Goal: Check status: Check status

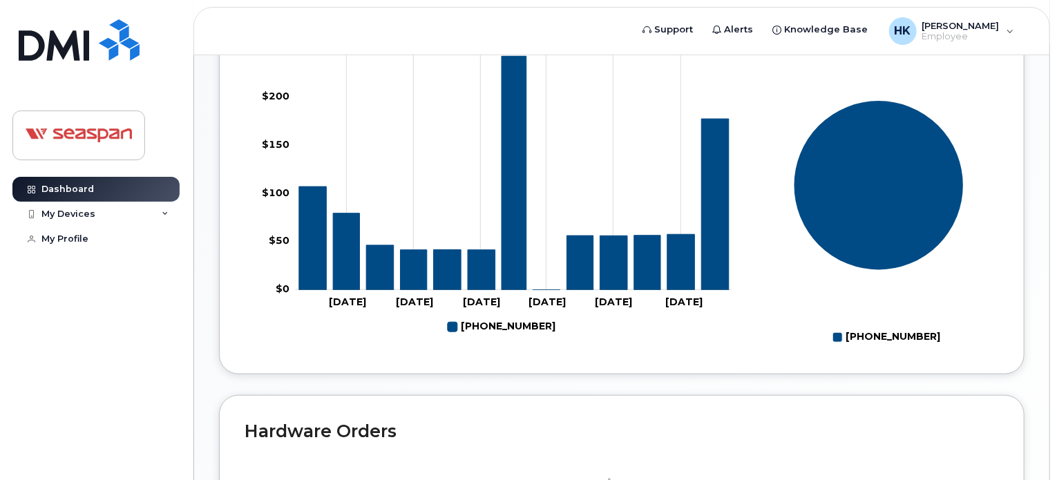
scroll to position [484, 0]
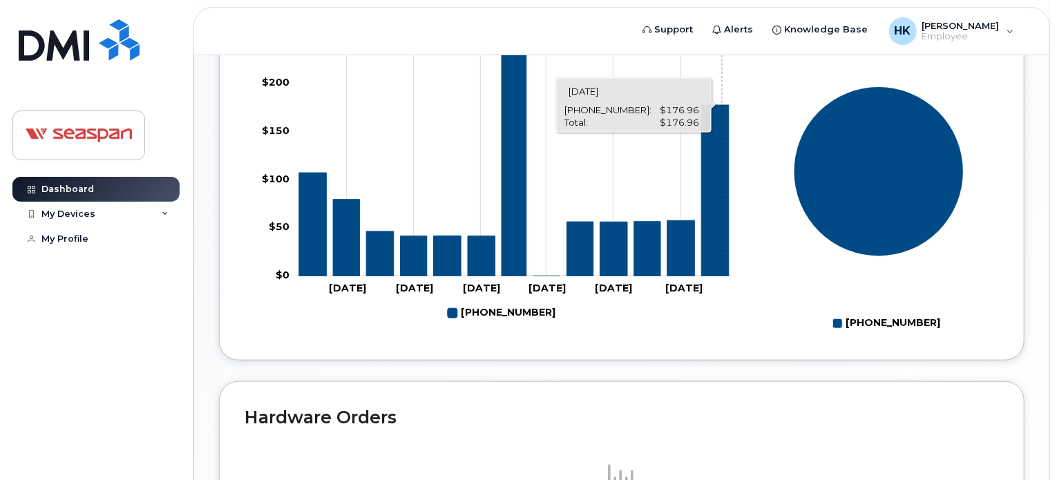
click at [718, 233] on icon "604-379-9193" at bounding box center [715, 190] width 28 height 171
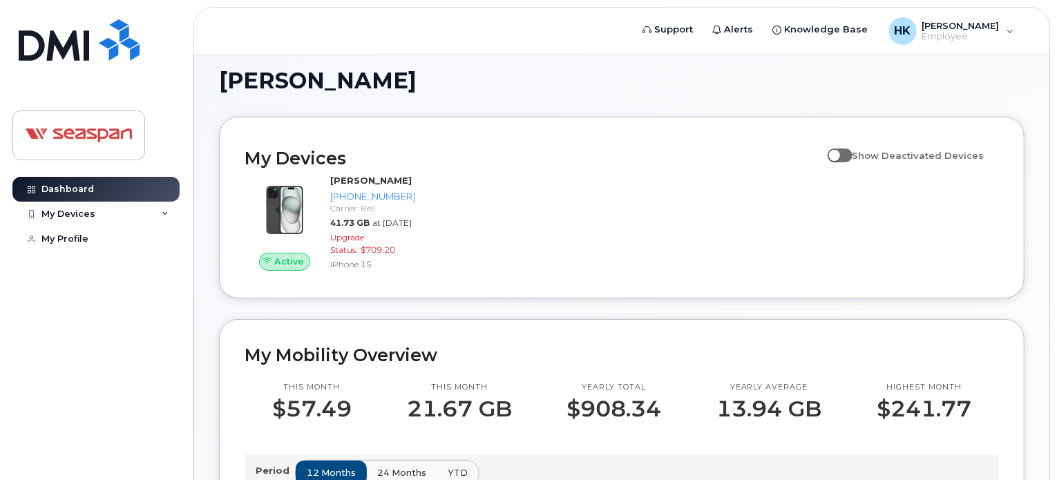
scroll to position [0, 0]
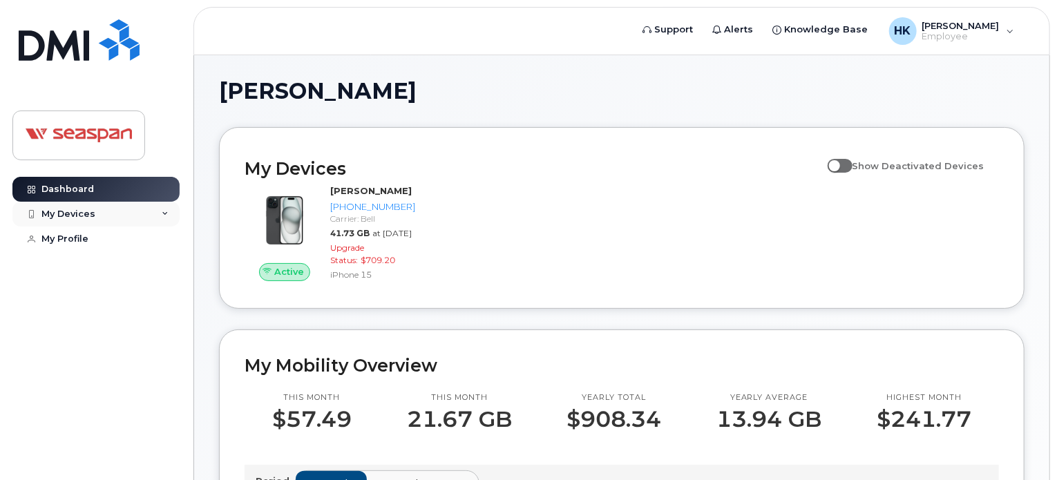
click at [69, 214] on div "My Devices" at bounding box center [68, 214] width 54 height 11
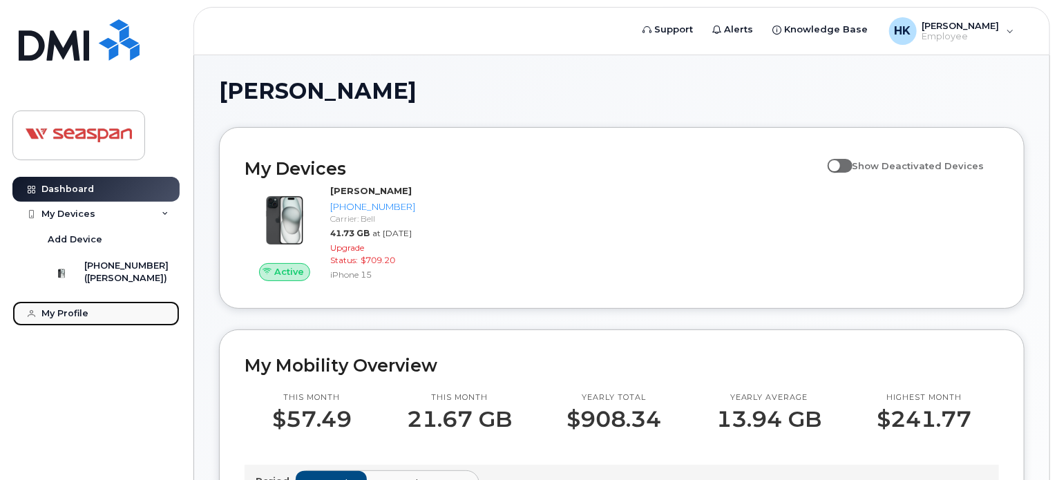
click at [66, 319] on div "My Profile" at bounding box center [64, 313] width 47 height 11
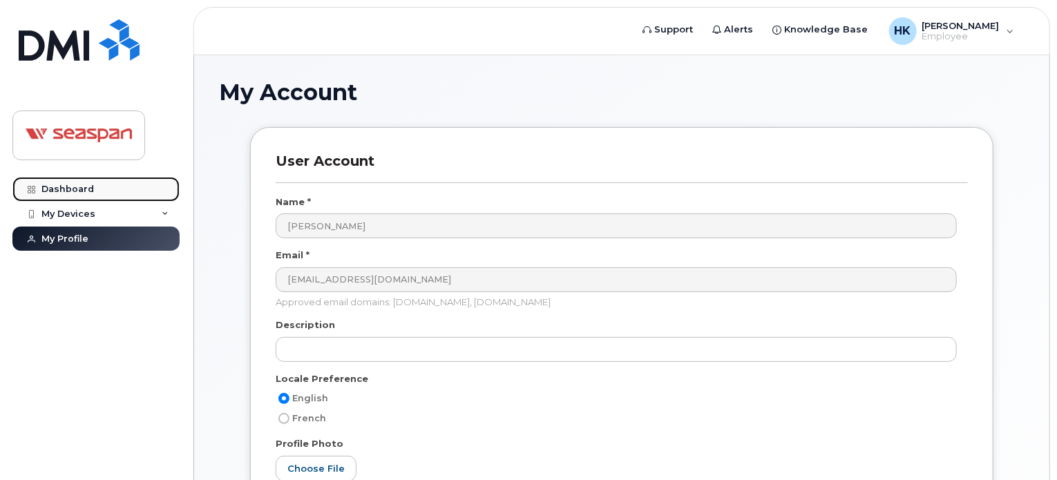
click at [68, 189] on div "Dashboard" at bounding box center [67, 189] width 52 height 11
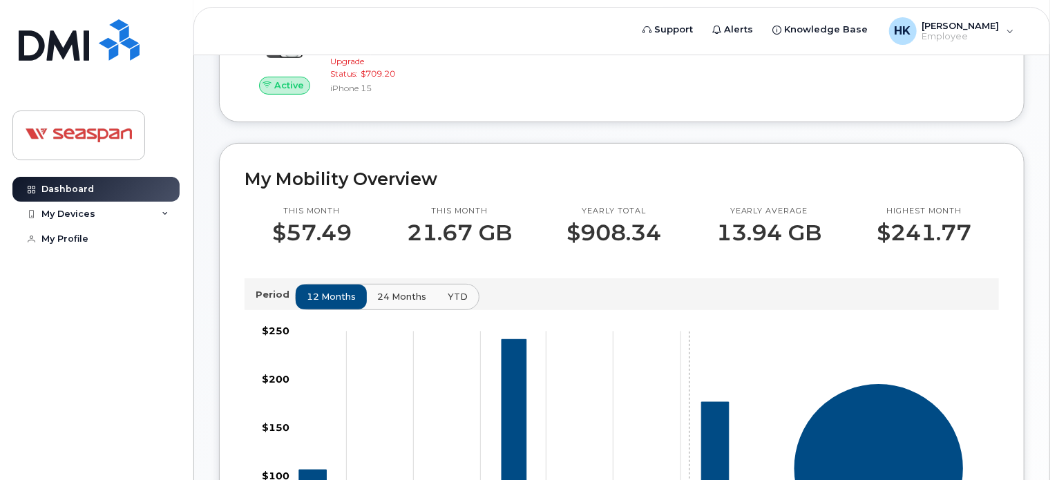
scroll to position [194, 0]
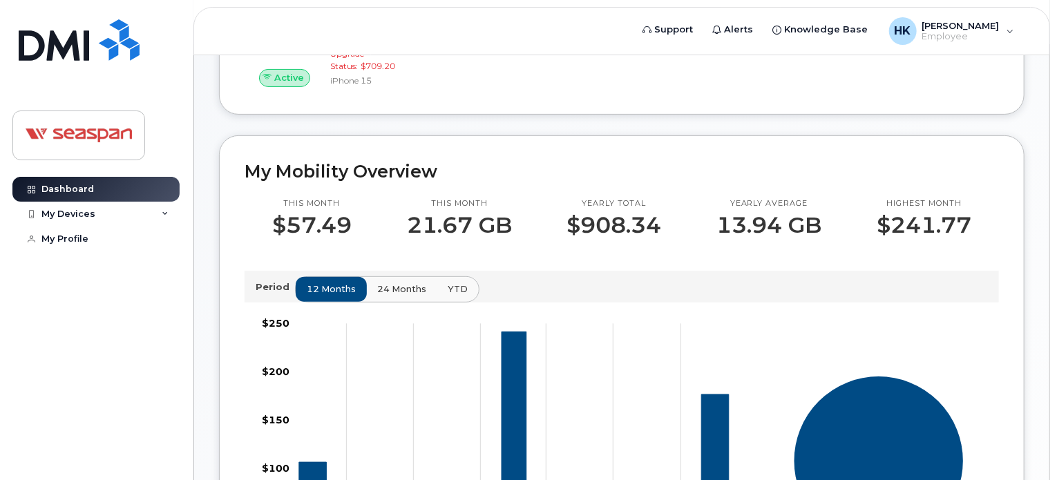
click at [282, 294] on p "Period" at bounding box center [275, 286] width 39 height 13
click at [262, 294] on p "Period" at bounding box center [275, 286] width 39 height 13
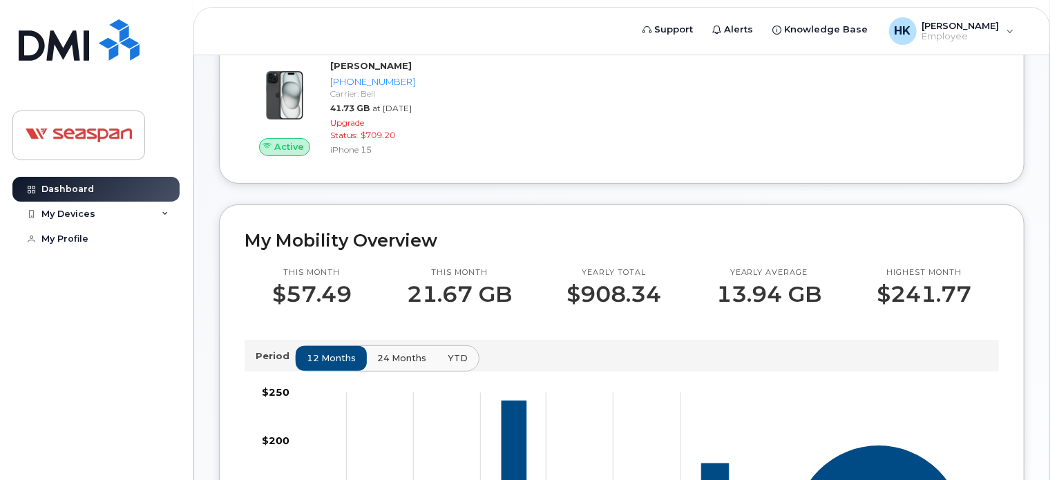
scroll to position [0, 0]
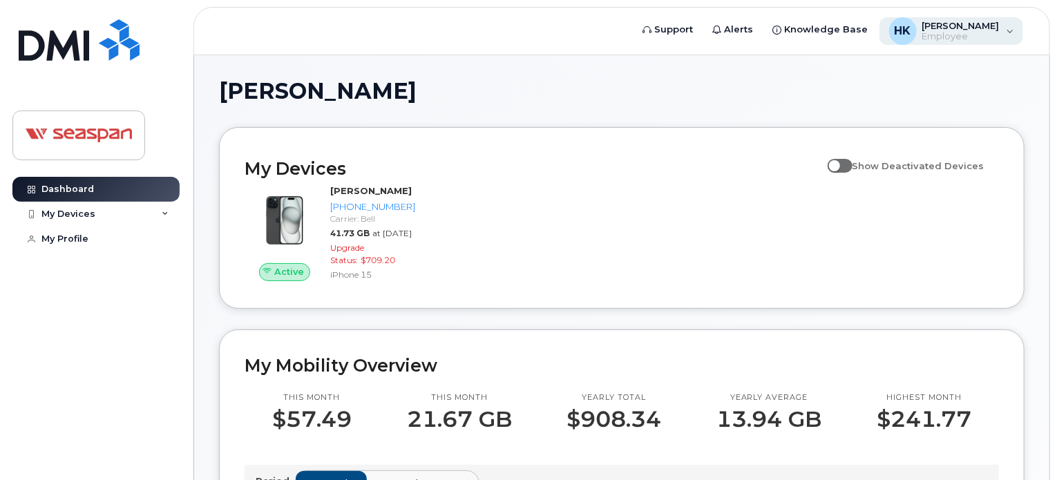
click at [1006, 31] on div "HK Harish Kothiyal Employee" at bounding box center [951, 31] width 144 height 28
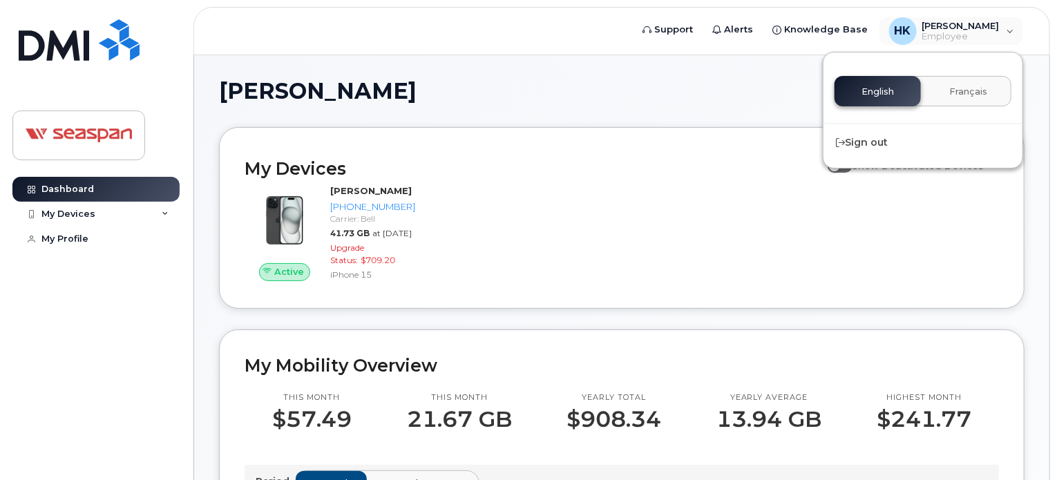
click at [115, 298] on div "Dashboard My Devices Add Device 604-379-9193 (Harish Kothiyal) My Profile" at bounding box center [97, 318] width 171 height 283
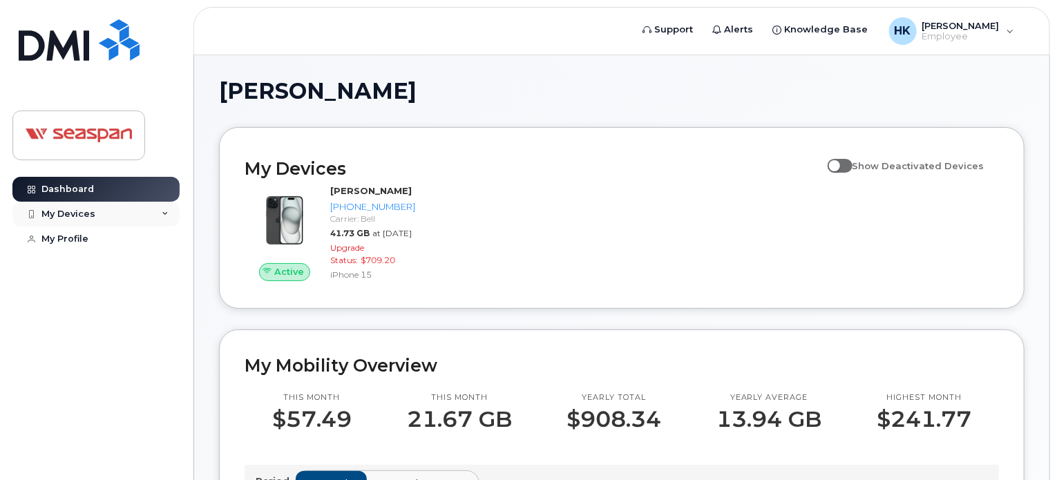
click at [105, 215] on div "My Devices" at bounding box center [95, 214] width 167 height 25
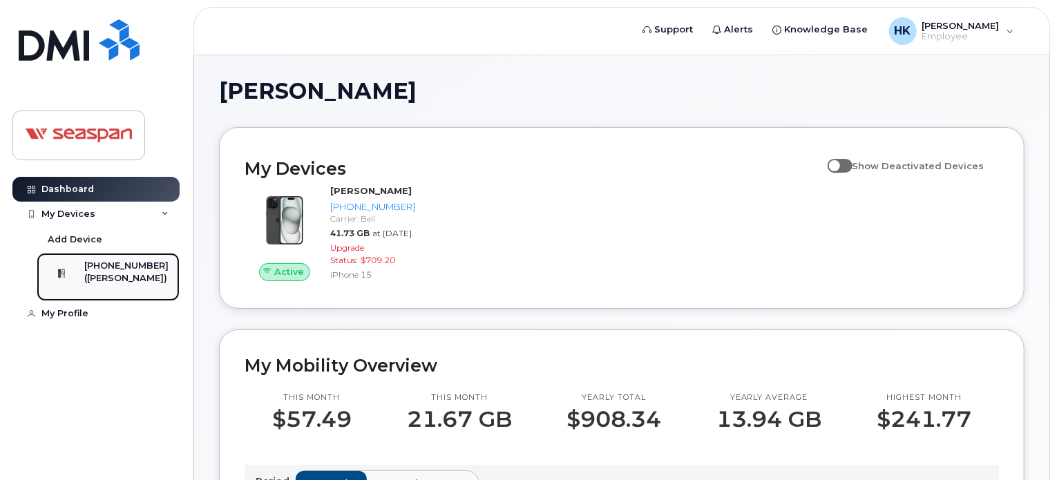
click at [117, 270] on div "[PHONE_NUMBER]" at bounding box center [126, 266] width 84 height 12
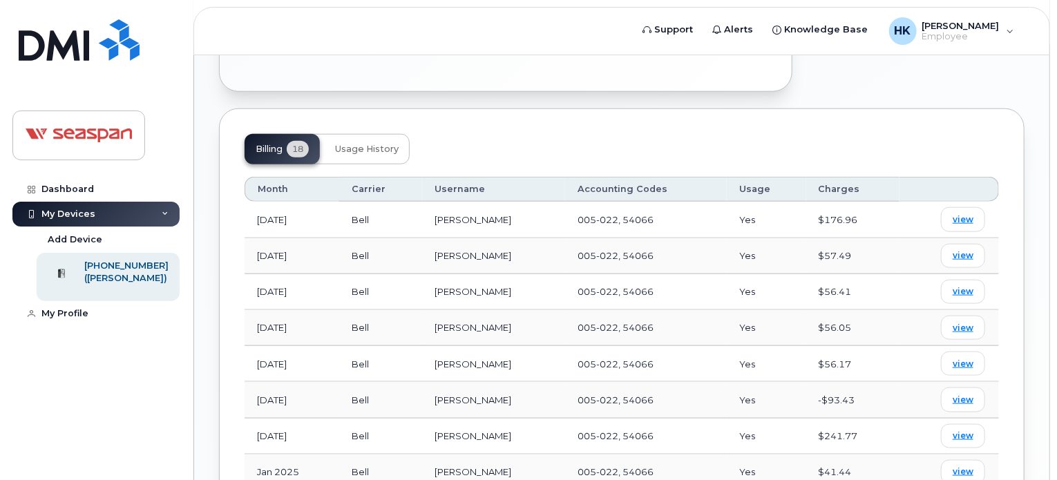
scroll to position [691, 0]
click at [964, 216] on span "view" at bounding box center [963, 222] width 21 height 12
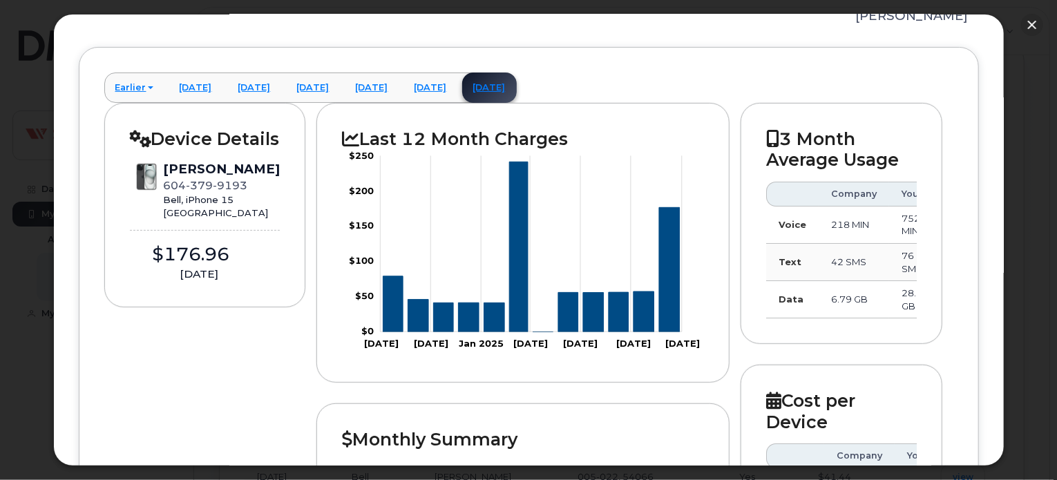
scroll to position [0, 0]
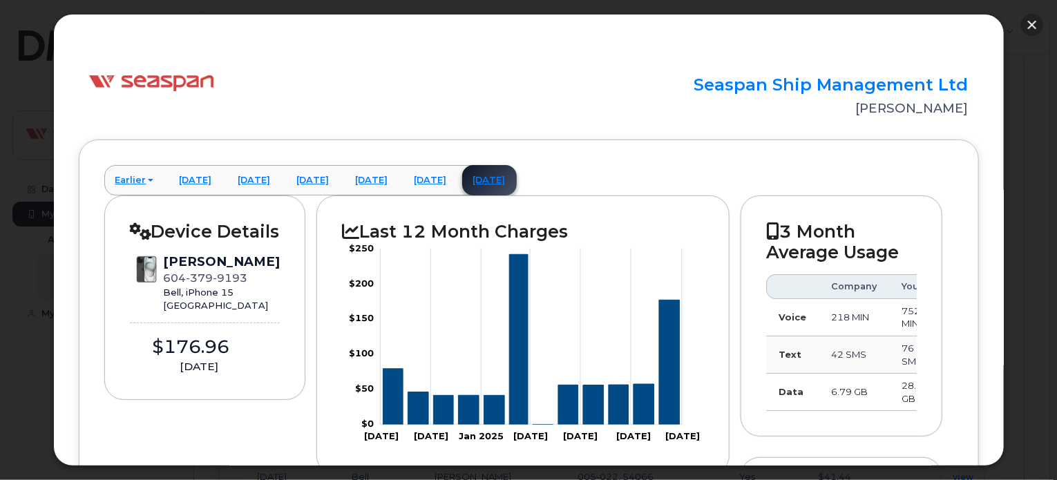
click at [1030, 23] on button "button" at bounding box center [1032, 25] width 22 height 22
